Goal: Book appointment/travel/reservation

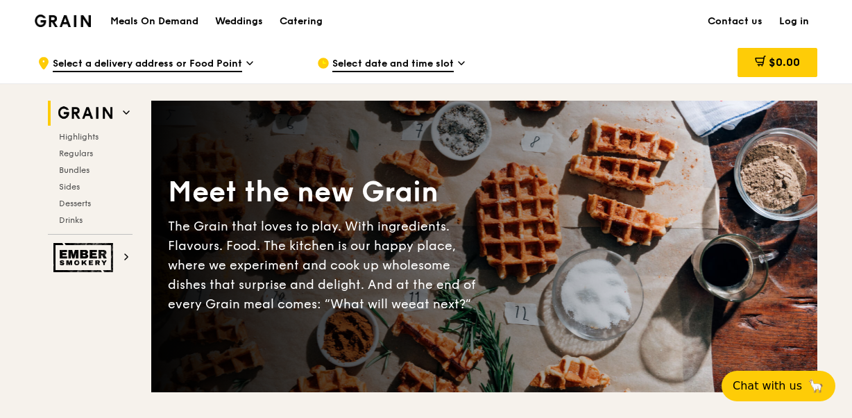
click at [416, 62] on span "Select date and time slot" at bounding box center [392, 64] width 121 height 15
click at [191, 71] on span "Select a delivery address or Food Point" at bounding box center [147, 64] width 189 height 15
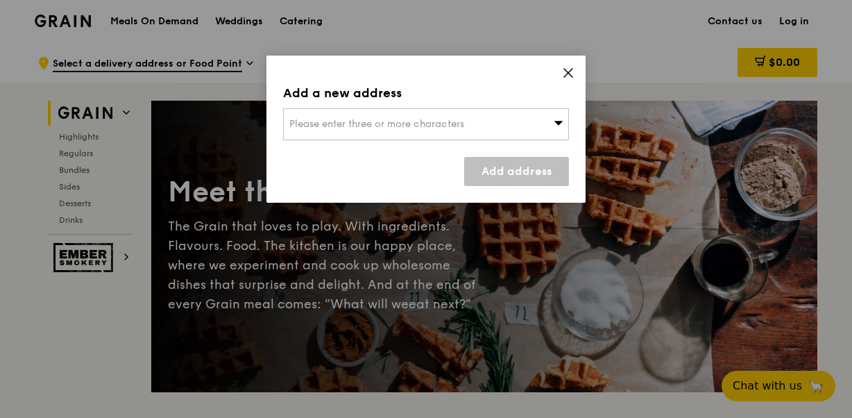
click at [563, 68] on icon at bounding box center [568, 73] width 12 height 12
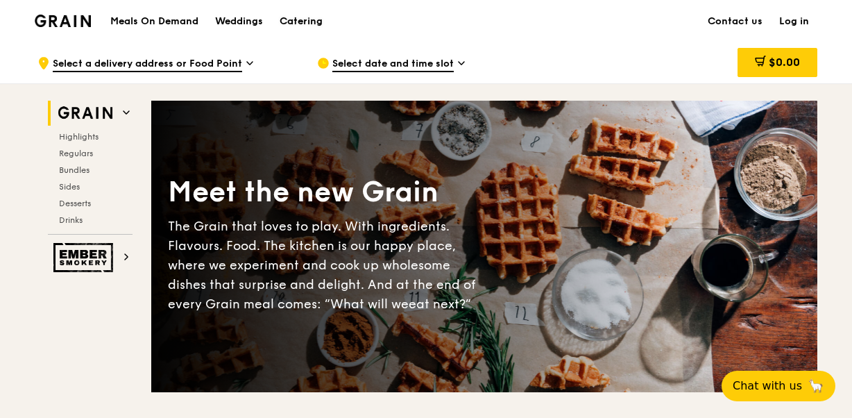
click at [310, 25] on div "Catering" at bounding box center [301, 22] width 43 height 42
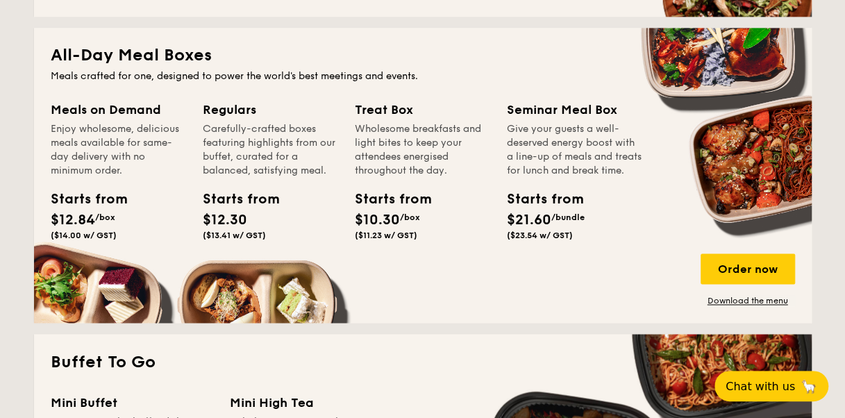
scroll to position [899, 0]
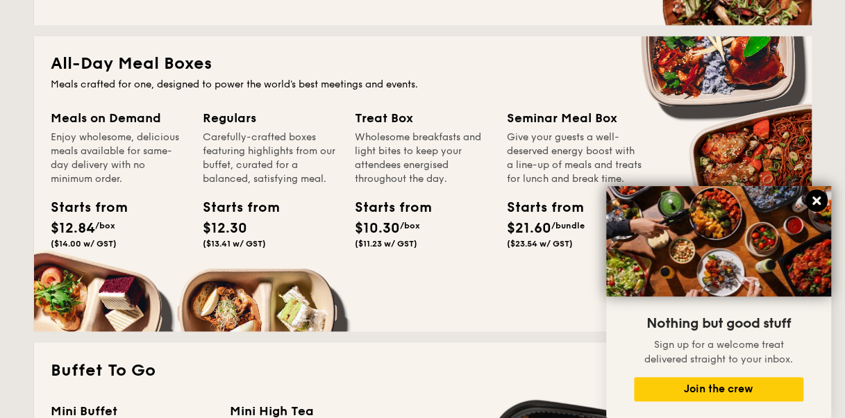
click at [813, 200] on icon at bounding box center [816, 200] width 8 height 8
